Goal: Transaction & Acquisition: Purchase product/service

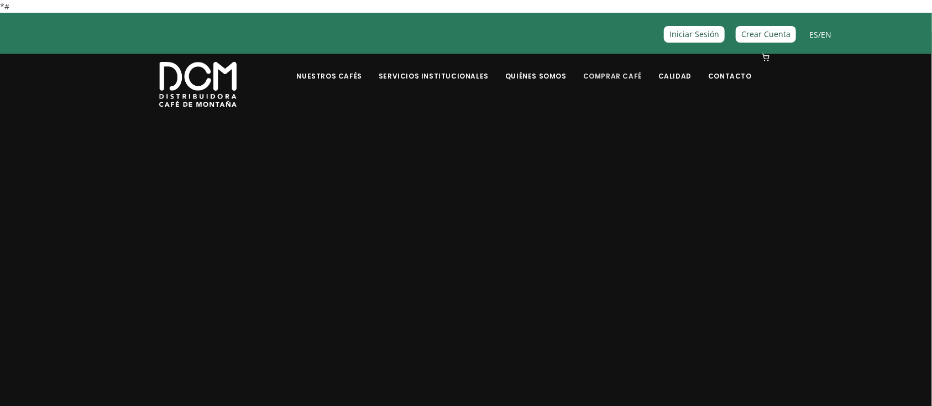
click at [607, 66] on link "Comprar Café" at bounding box center [612, 68] width 72 height 26
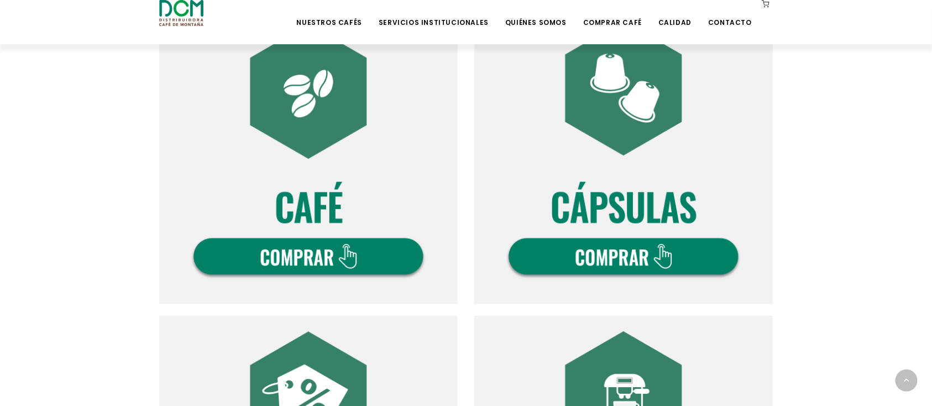
scroll to position [442, 0]
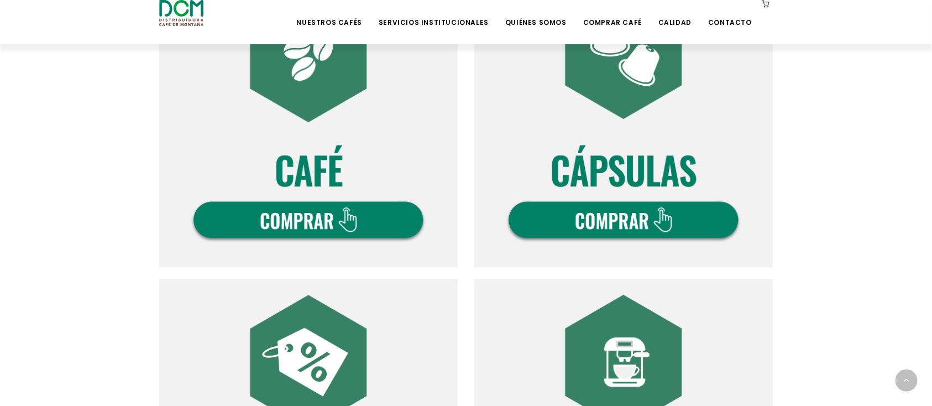
click at [332, 164] on img at bounding box center [308, 118] width 298 height 298
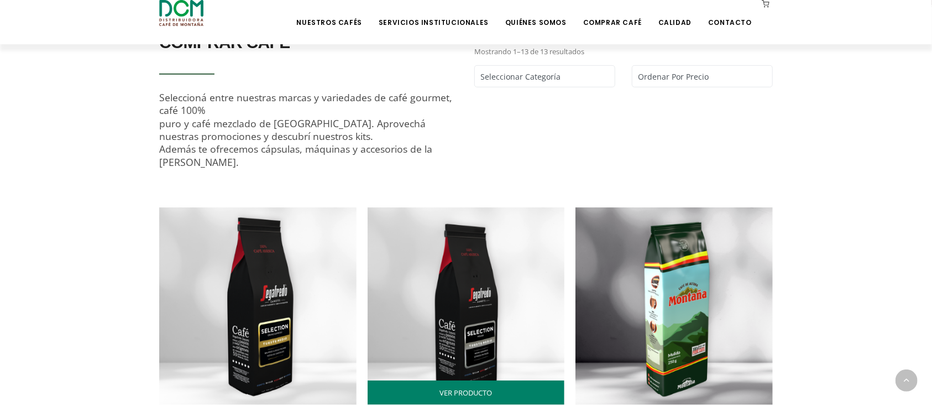
scroll to position [515, 0]
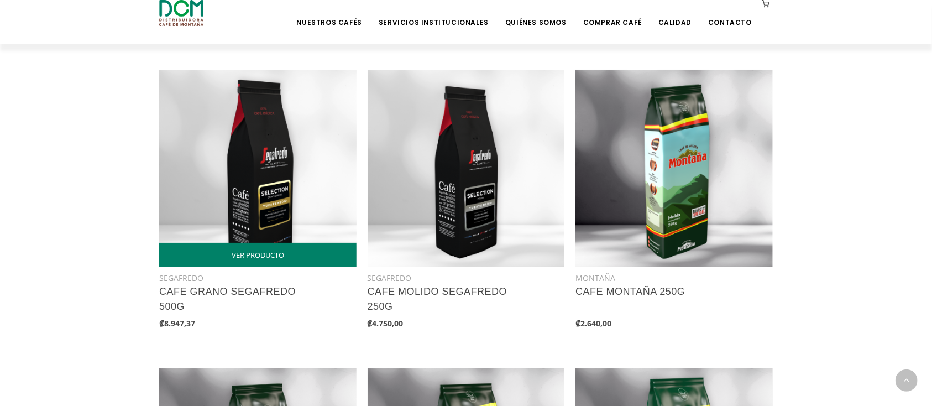
click at [243, 163] on img at bounding box center [257, 168] width 197 height 197
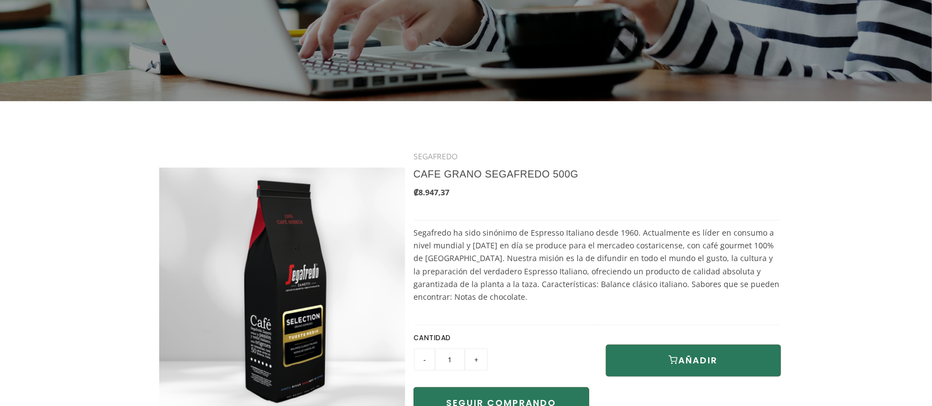
scroll to position [221, 0]
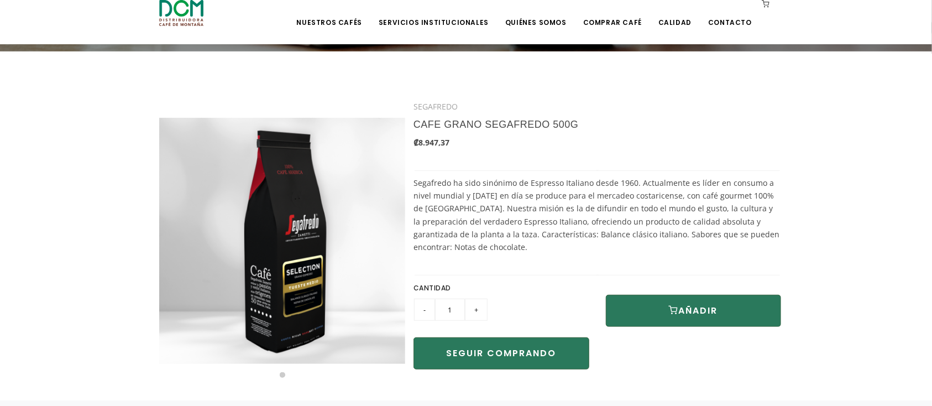
click at [471, 315] on input "+" at bounding box center [476, 309] width 23 height 22
click at [472, 312] on input "+" at bounding box center [476, 309] width 23 height 22
type input "3"
click at [672, 316] on button "AÑADIR" at bounding box center [694, 310] width 176 height 32
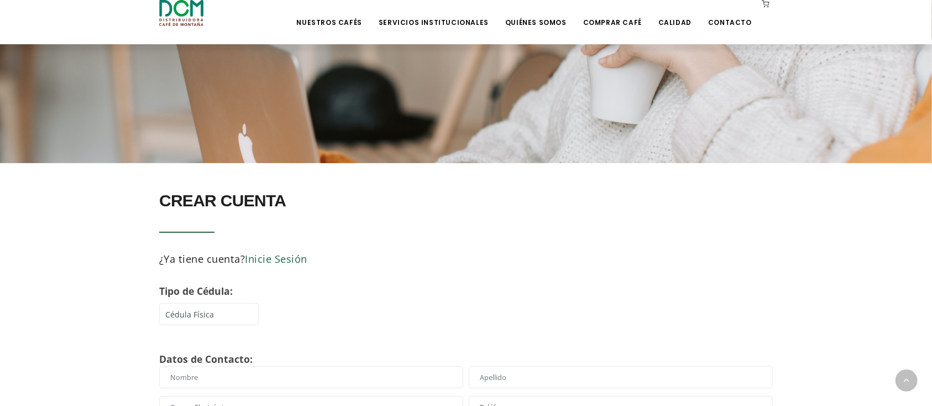
scroll to position [294, 0]
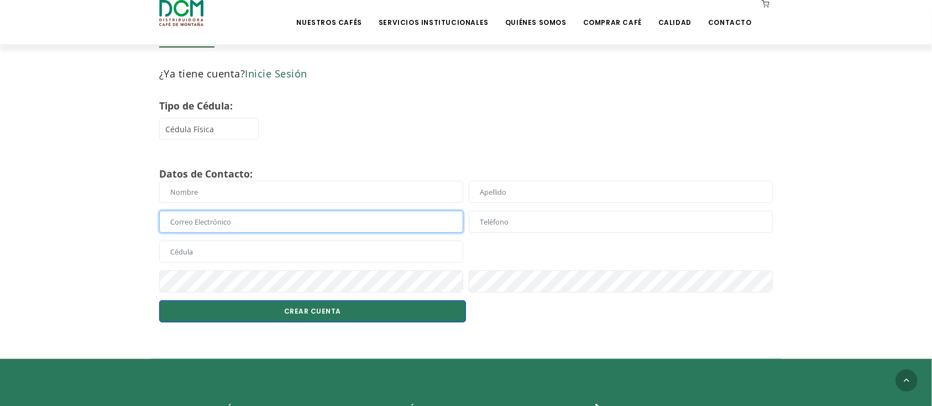
type input "asistentemercadeo@dcm.cr"
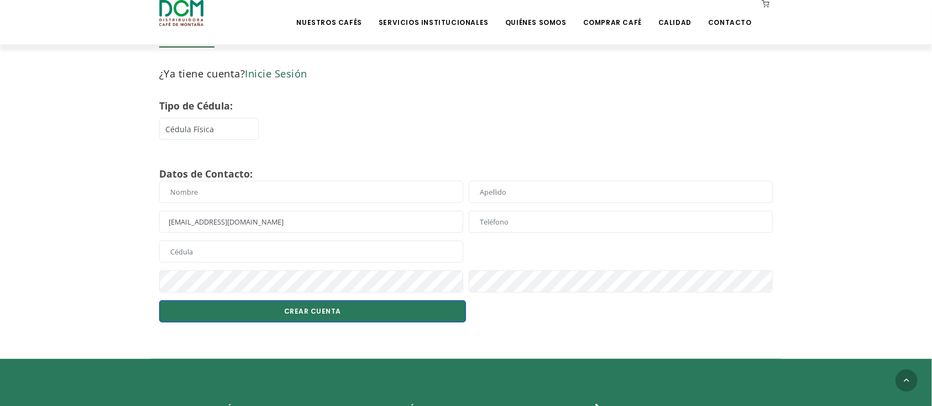
click at [345, 310] on button "CREAR CUENTA" at bounding box center [312, 311] width 307 height 22
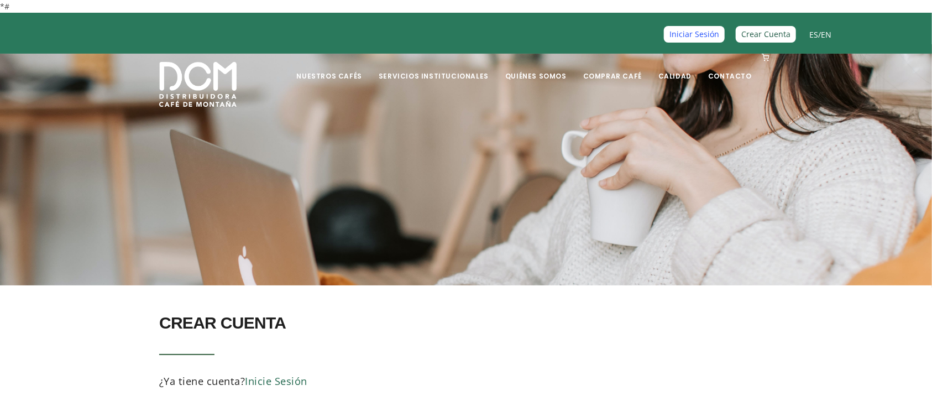
click at [686, 27] on link "Iniciar Sesión" at bounding box center [694, 34] width 61 height 16
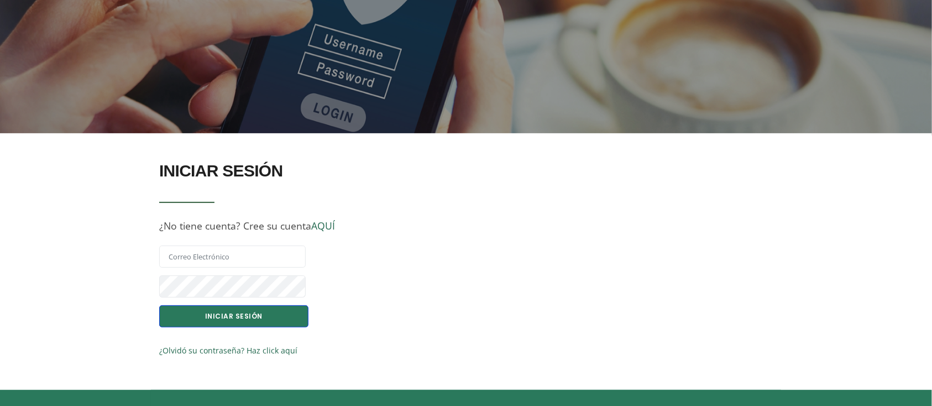
scroll to position [147, 0]
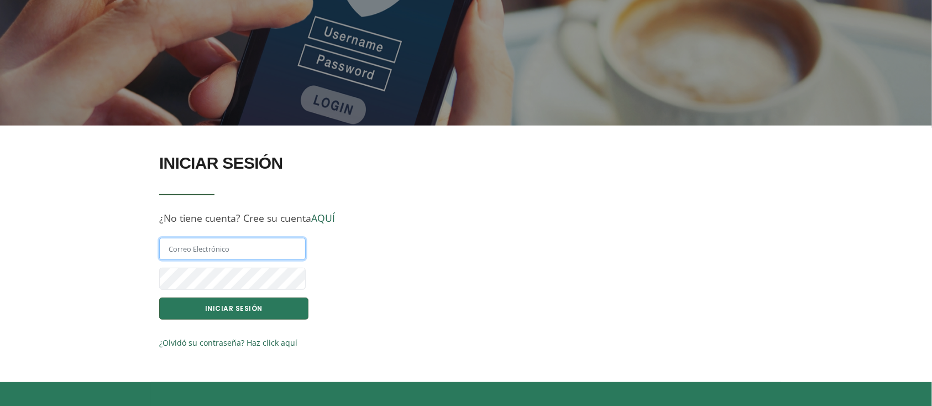
type input "[EMAIL_ADDRESS][DOMAIN_NAME]"
drag, startPoint x: 252, startPoint y: 296, endPoint x: 373, endPoint y: 272, distance: 123.9
click at [251, 296] on div at bounding box center [308, 282] width 304 height 30
click at [278, 306] on button "INICIAR SESIÓN" at bounding box center [233, 308] width 149 height 22
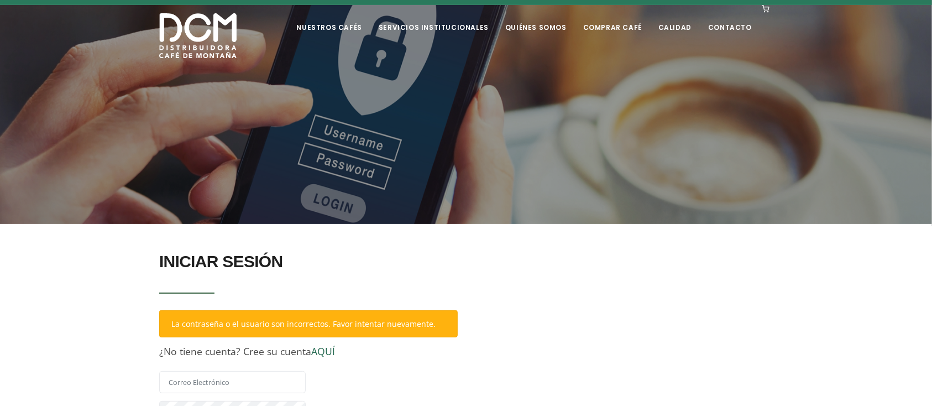
scroll to position [147, 0]
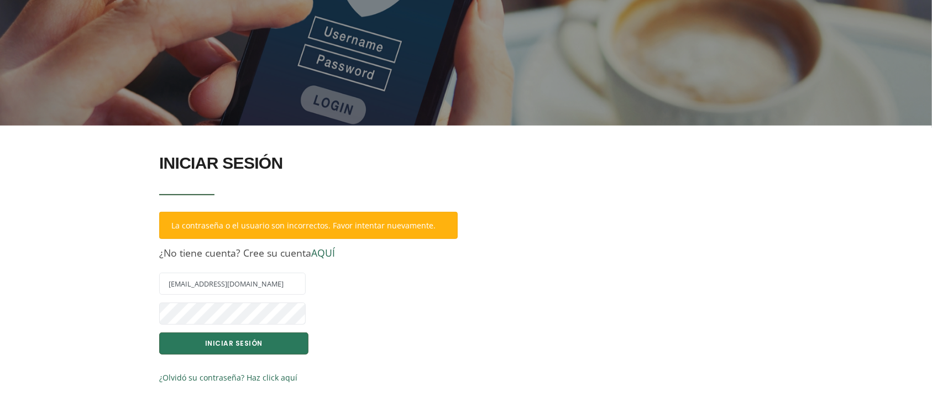
click at [269, 299] on div "asistentemercadeo@dcm.cr" at bounding box center [308, 287] width 304 height 30
click at [298, 273] on input "asistentemercadeo@dcm.cr" at bounding box center [232, 283] width 146 height 22
type input "mercadeo@dcm.cr"
click at [248, 349] on button "INICIAR SESIÓN" at bounding box center [233, 343] width 149 height 22
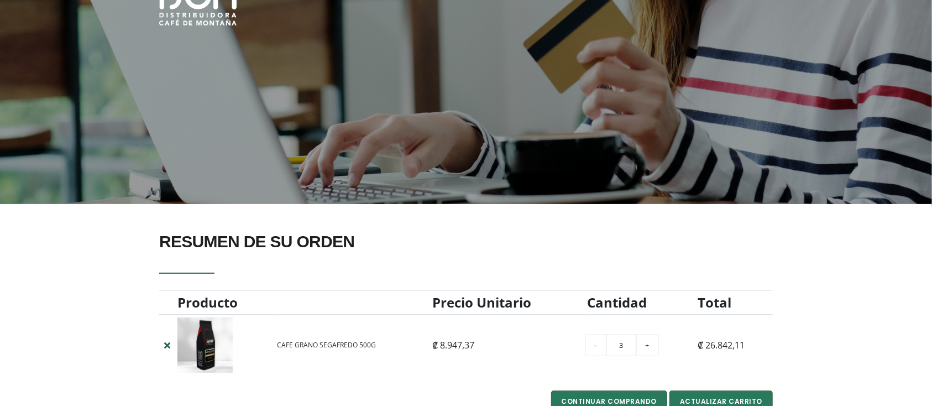
scroll to position [221, 0]
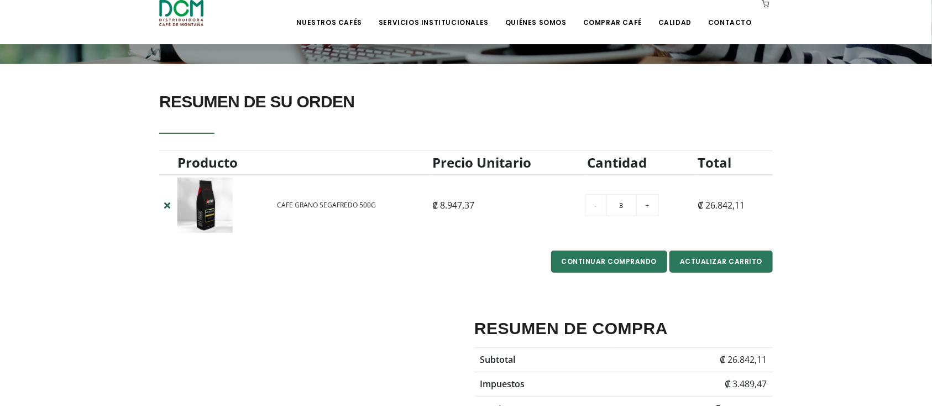
click at [598, 204] on input "-" at bounding box center [595, 205] width 21 height 22
type input "2"
click at [835, 210] on section "RESUMEN DE SU ORDEN Producto Precio Unitario Cantidad Total - 2 +" at bounding box center [466, 267] width 932 height 407
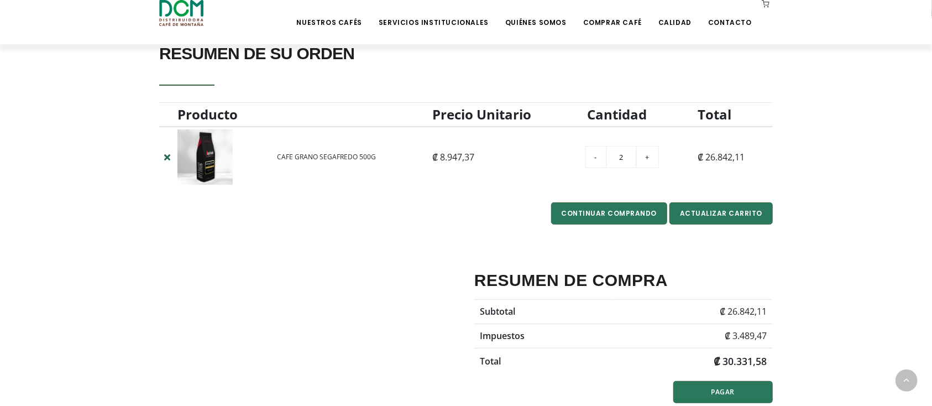
scroll to position [294, 0]
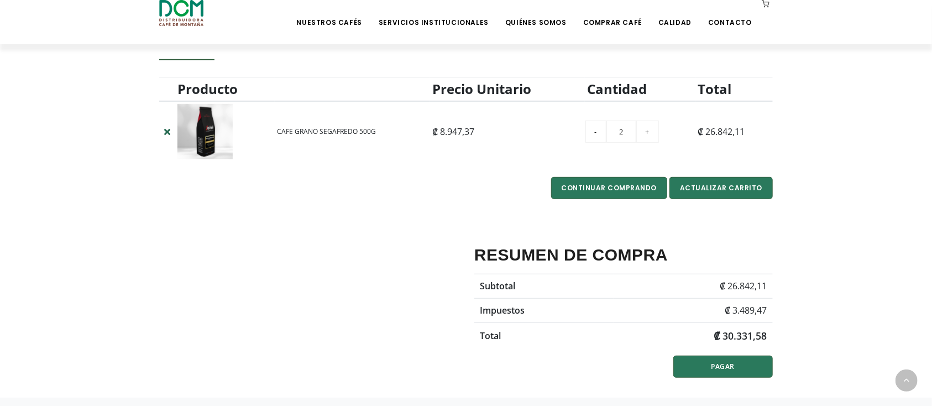
click at [859, 269] on section "RESUMEN DE SU ORDEN Producto Precio Unitario Cantidad Total - 2 +" at bounding box center [466, 194] width 932 height 407
click at [818, 145] on section "RESUMEN DE SU ORDEN Producto Precio Unitario Cantidad Total - 2 +" at bounding box center [466, 194] width 932 height 407
